Goal: Information Seeking & Learning: Learn about a topic

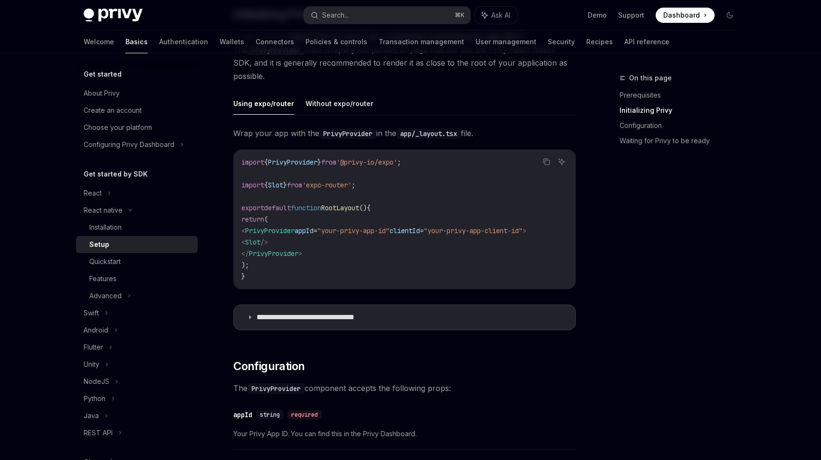
scroll to position [230, 0]
click at [277, 310] on summary "**********" at bounding box center [405, 316] width 342 height 25
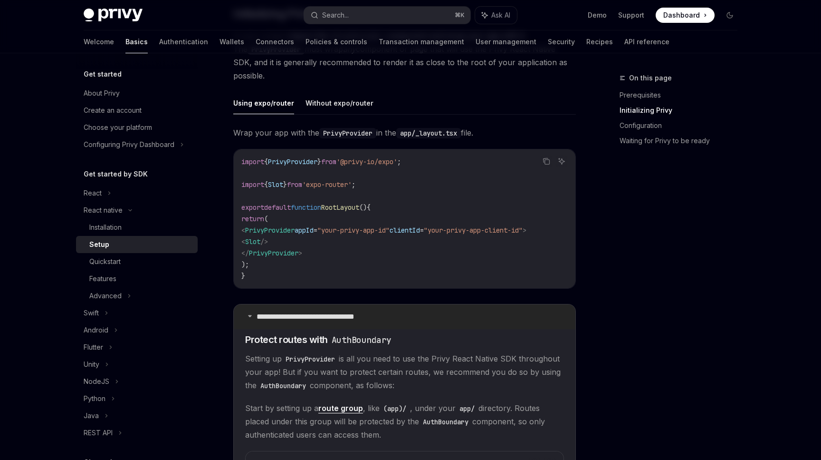
click at [277, 310] on summary "**********" at bounding box center [405, 316] width 342 height 25
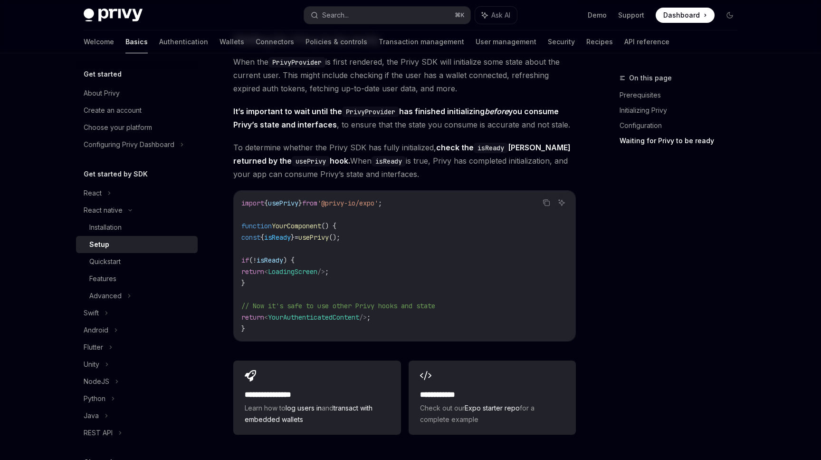
scroll to position [839, 0]
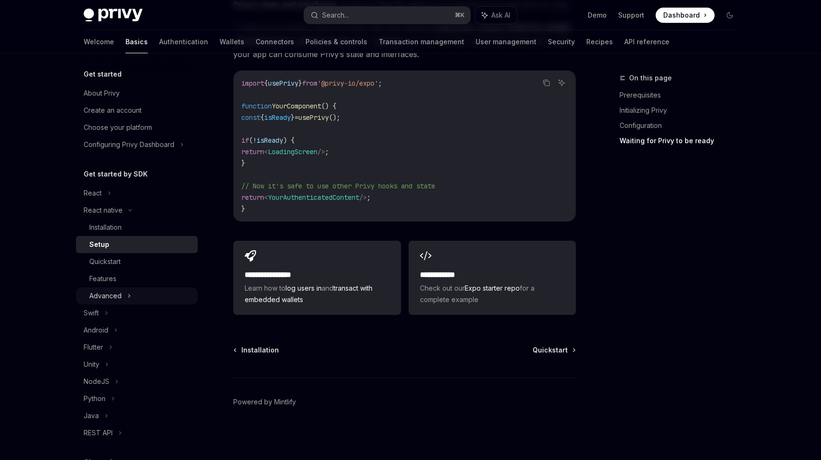
click at [108, 297] on div "Advanced" at bounding box center [105, 295] width 32 height 11
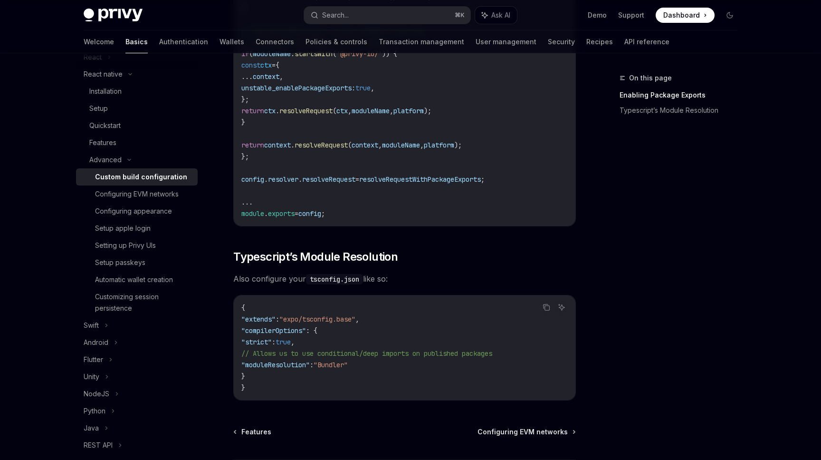
scroll to position [731, 0]
click at [302, 279] on span "Also configure your tsconfig.json like so:" at bounding box center [404, 277] width 343 height 13
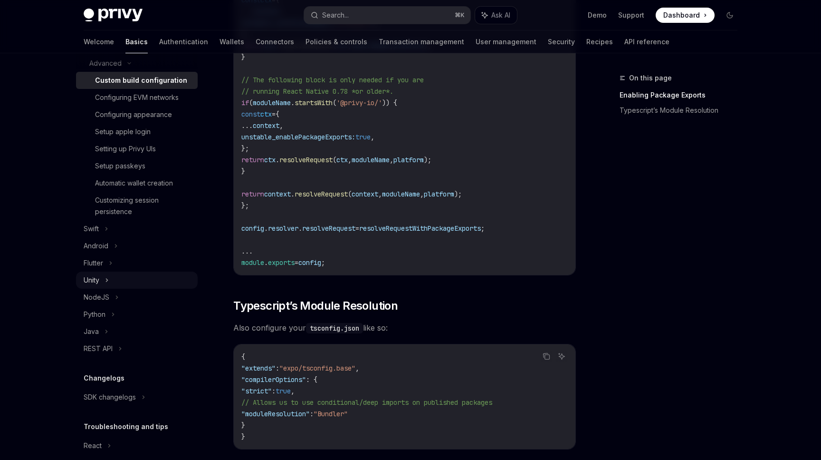
scroll to position [231, 0]
click at [110, 389] on div "Changelogs SDK changelogs" at bounding box center [137, 390] width 122 height 33
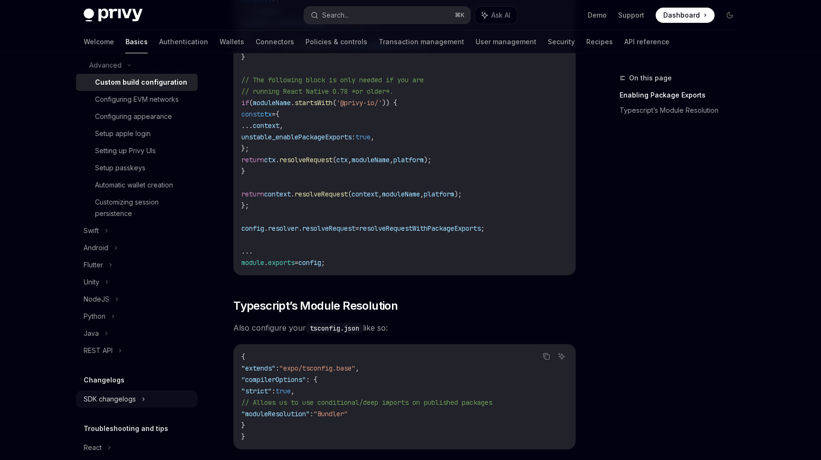
click at [110, 394] on div "SDK changelogs" at bounding box center [110, 398] width 52 height 11
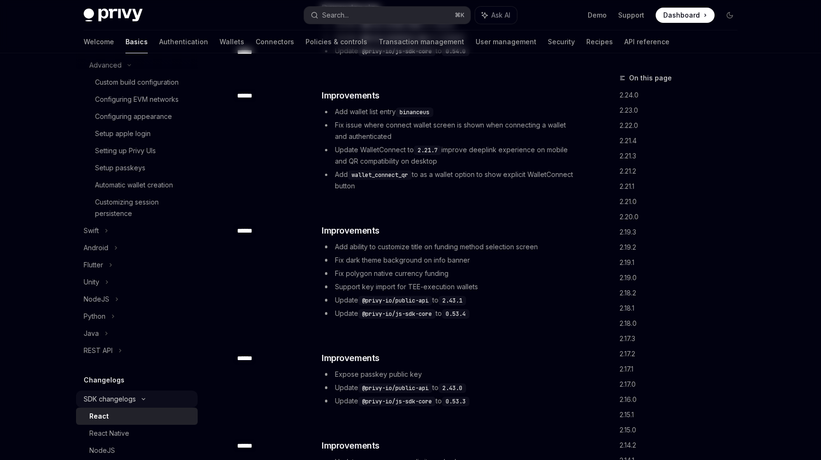
type textarea "*"
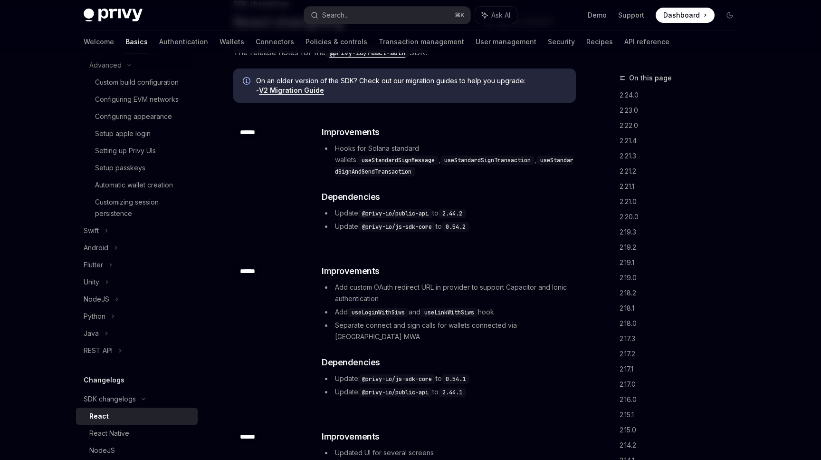
scroll to position [100, 0]
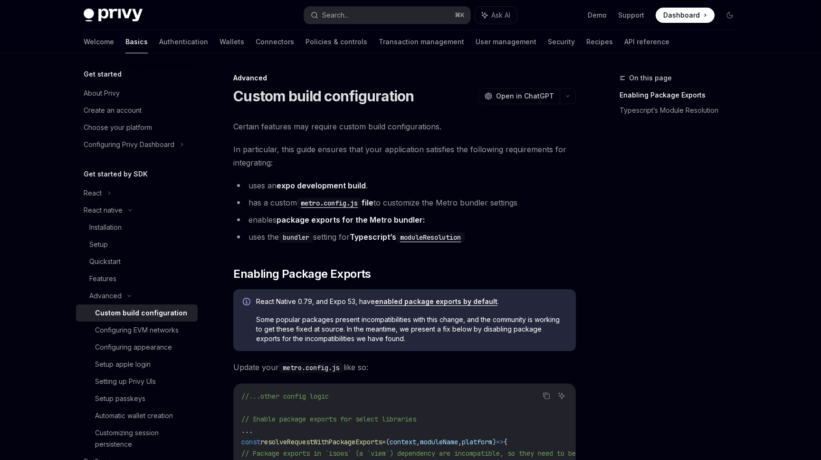
scroll to position [194, 0]
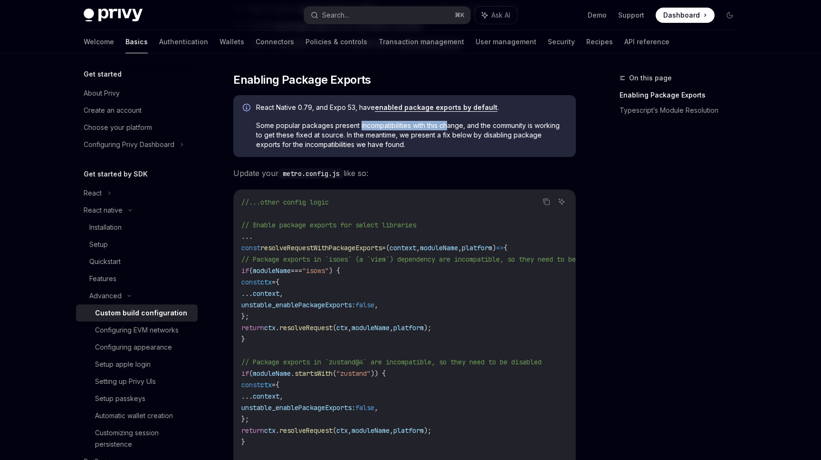
drag, startPoint x: 360, startPoint y: 126, endPoint x: 450, endPoint y: 127, distance: 89.9
click at [450, 127] on span "Some popular packages present incompatibilities with this change, and the commu…" at bounding box center [411, 135] width 310 height 29
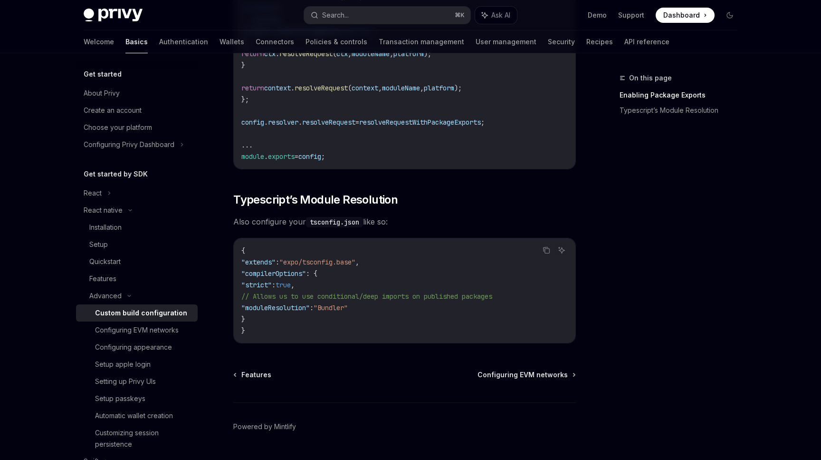
scroll to position [788, 0]
click at [362, 287] on code "{ "extends" : "expo/tsconfig.base" , "compilerOptions" : { "strict" : true , //…" at bounding box center [404, 289] width 327 height 91
